Goal: Task Accomplishment & Management: Manage account settings

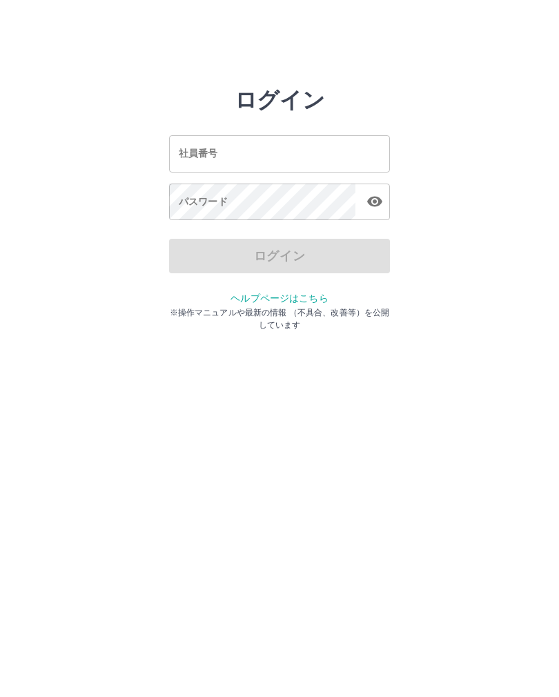
click at [253, 151] on input "社員番号" at bounding box center [279, 153] width 221 height 37
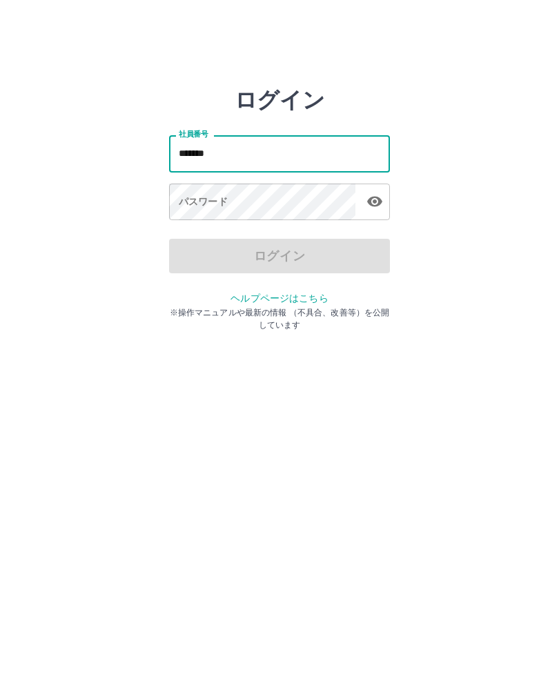
click at [215, 200] on div "パスワード パスワード" at bounding box center [279, 203] width 221 height 39
type input "*"
type input "*******"
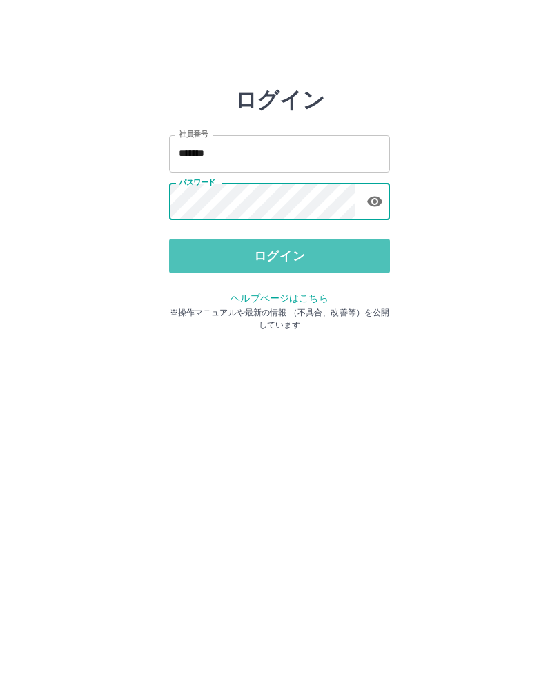
click at [331, 264] on button "ログイン" at bounding box center [279, 256] width 221 height 35
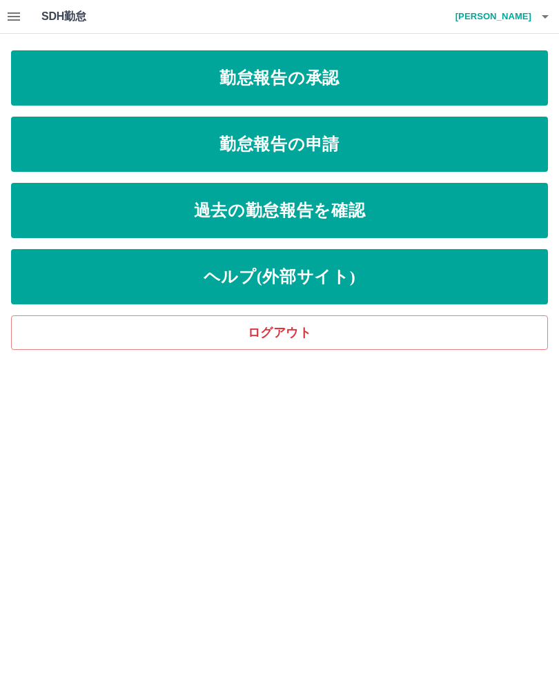
click at [338, 342] on link "ログアウト" at bounding box center [279, 332] width 537 height 35
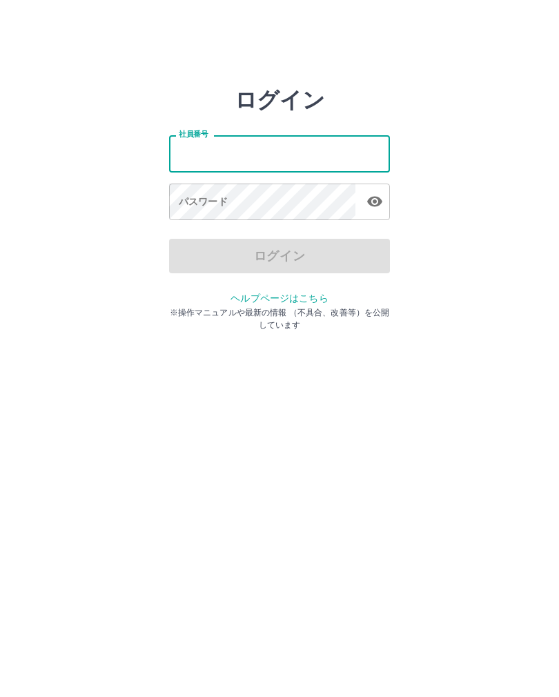
click at [426, 308] on html "ログイン 社員番号 社員番号 パスワード パスワード ログイン ヘルプページはこちら ※操作マニュアルや最新の情報 （不具合、改善等）を公開しています" at bounding box center [279, 154] width 559 height 308
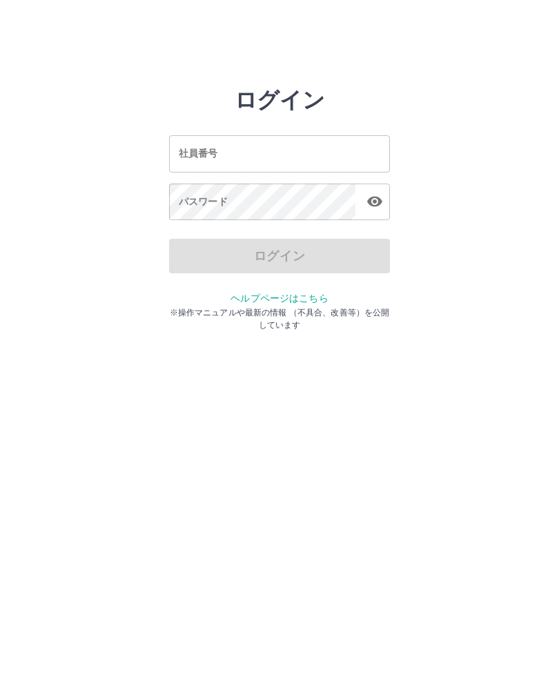
click at [440, 308] on html "ログイン 社員番号 社員番号 パスワード パスワード ログイン ヘルプページはこちら ※操作マニュアルや最新の情報 （不具合、改善等）を公開しています" at bounding box center [279, 154] width 559 height 308
click at [302, 308] on html "ログイン 社員番号 社員番号 パスワード パスワード ログイン ヘルプページはこちら ※操作マニュアルや最新の情報 （不具合、改善等）を公開しています" at bounding box center [279, 154] width 559 height 308
